Goal: Connect with others

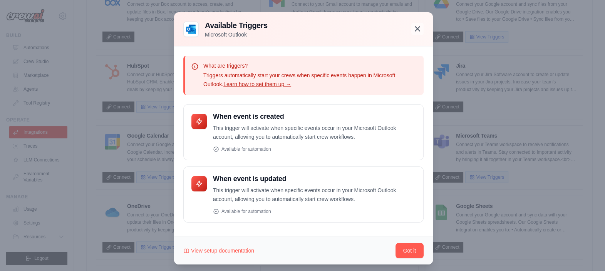
scroll to position [119, 0]
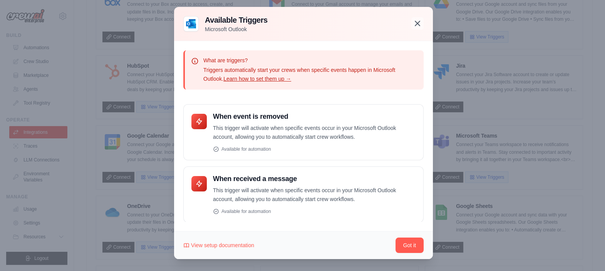
click at [414, 25] on icon "button" at bounding box center [417, 23] width 9 height 9
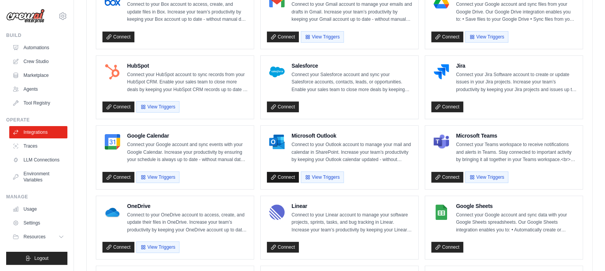
click at [289, 176] on link "Connect" at bounding box center [283, 177] width 32 height 11
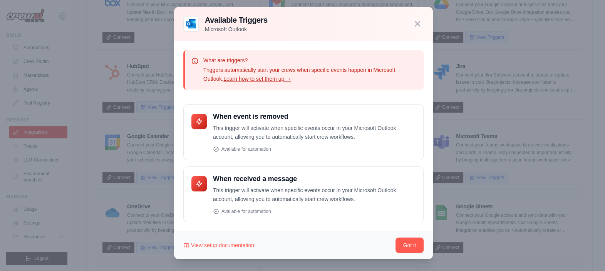
click at [485, 40] on div at bounding box center [302, 135] width 605 height 271
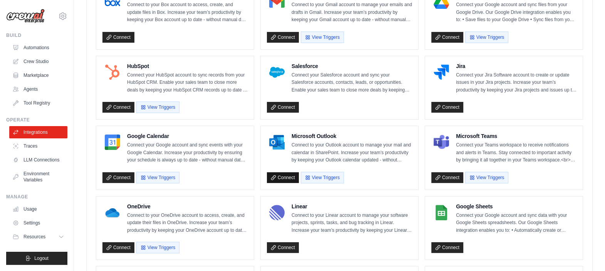
click at [287, 178] on link "Connect" at bounding box center [283, 177] width 32 height 11
